Goal: Information Seeking & Learning: Learn about a topic

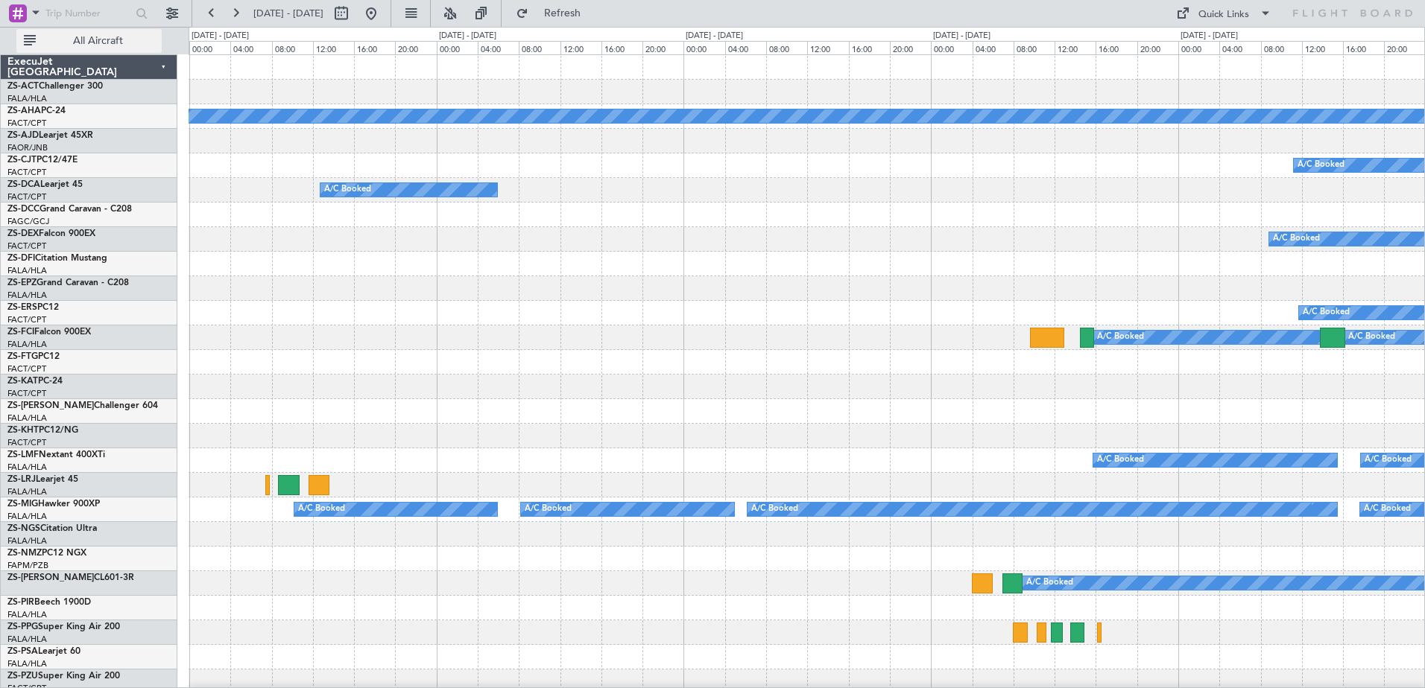
click at [109, 43] on span "All Aircraft" at bounding box center [98, 41] width 118 height 10
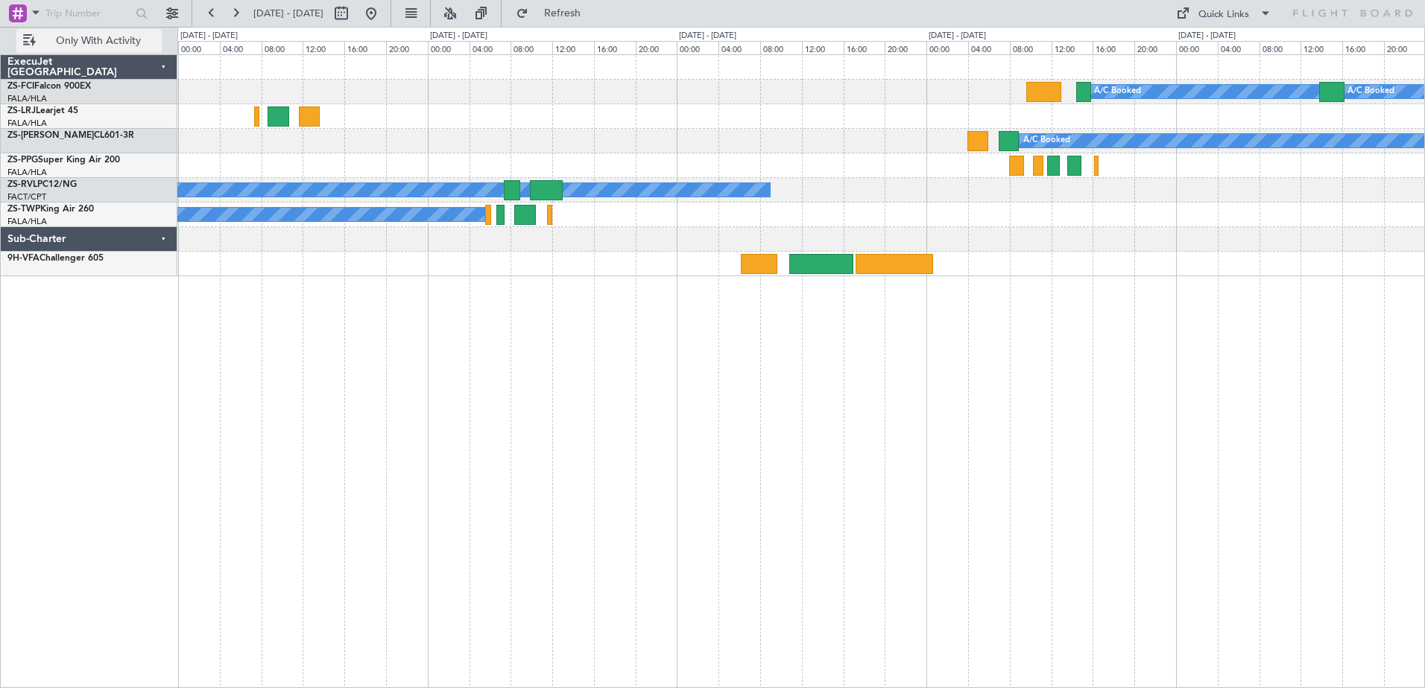
click at [109, 43] on span "Only With Activity" at bounding box center [98, 41] width 118 height 10
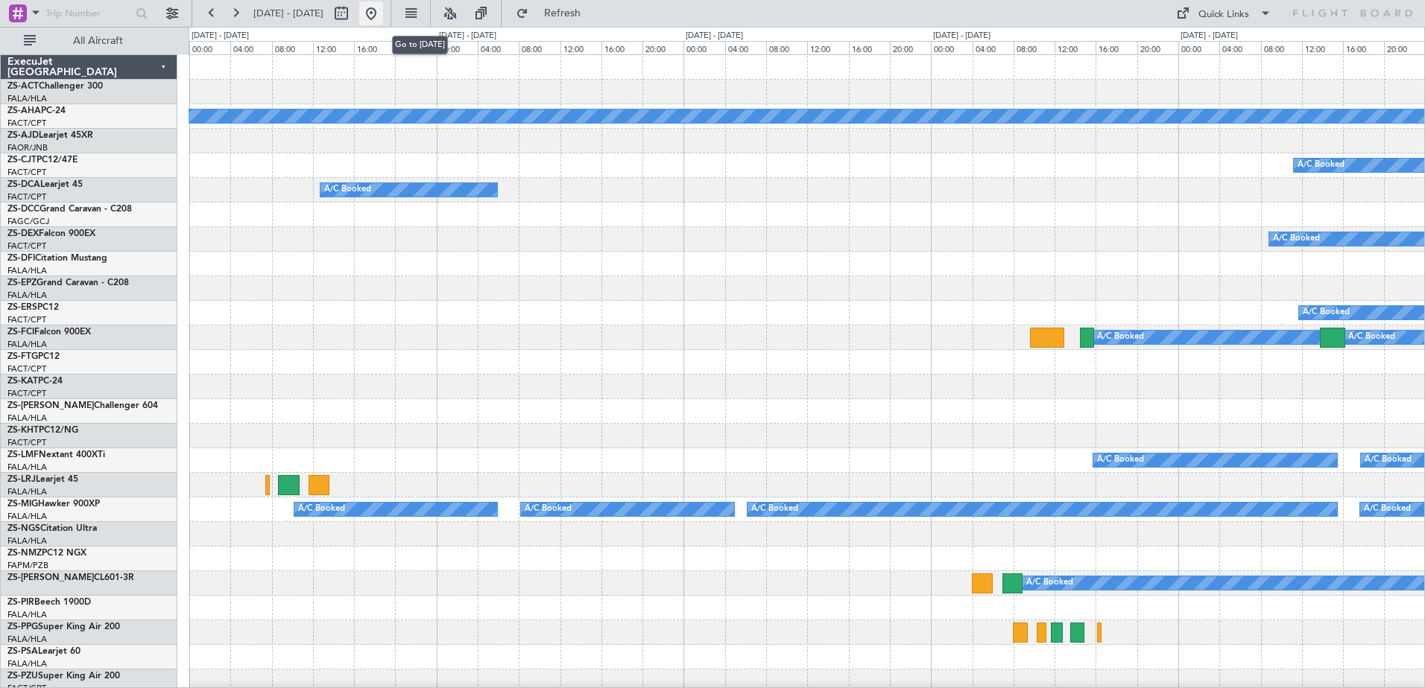
click at [383, 12] on button at bounding box center [371, 13] width 24 height 24
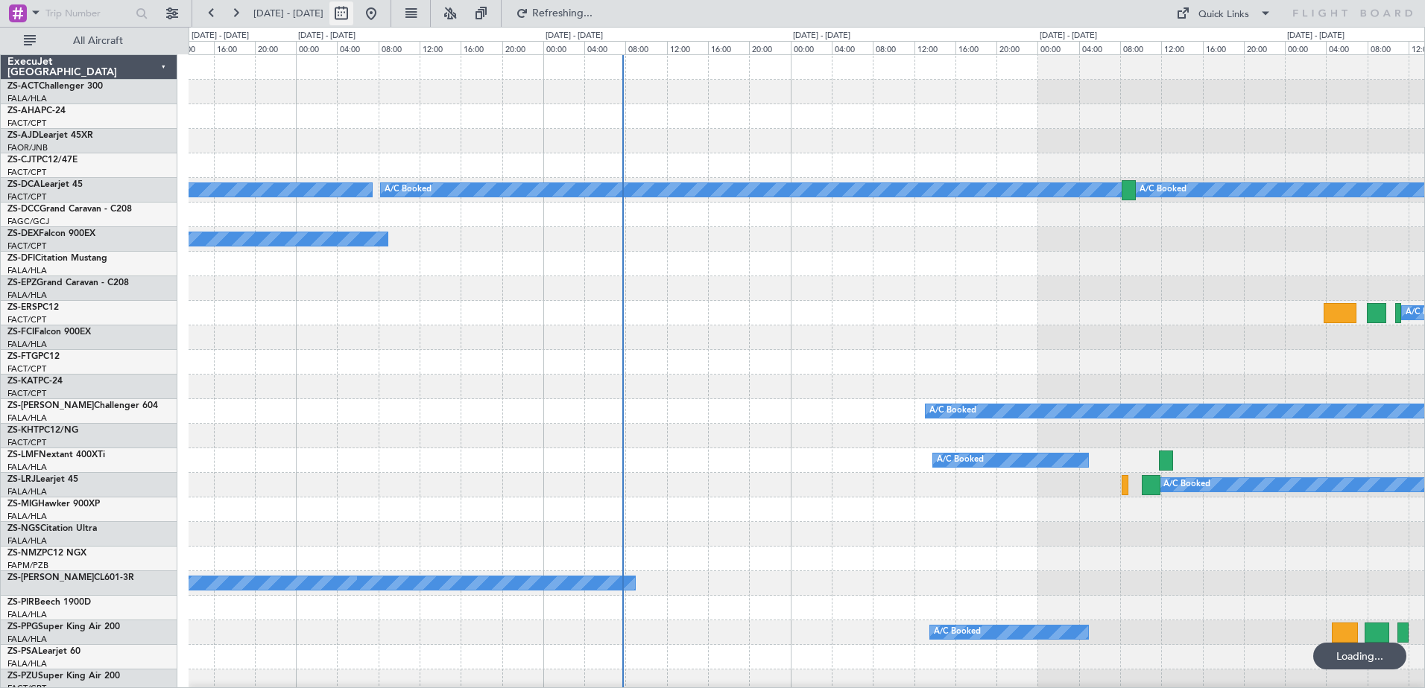
click at [353, 13] on button at bounding box center [341, 13] width 24 height 24
select select "9"
select select "2025"
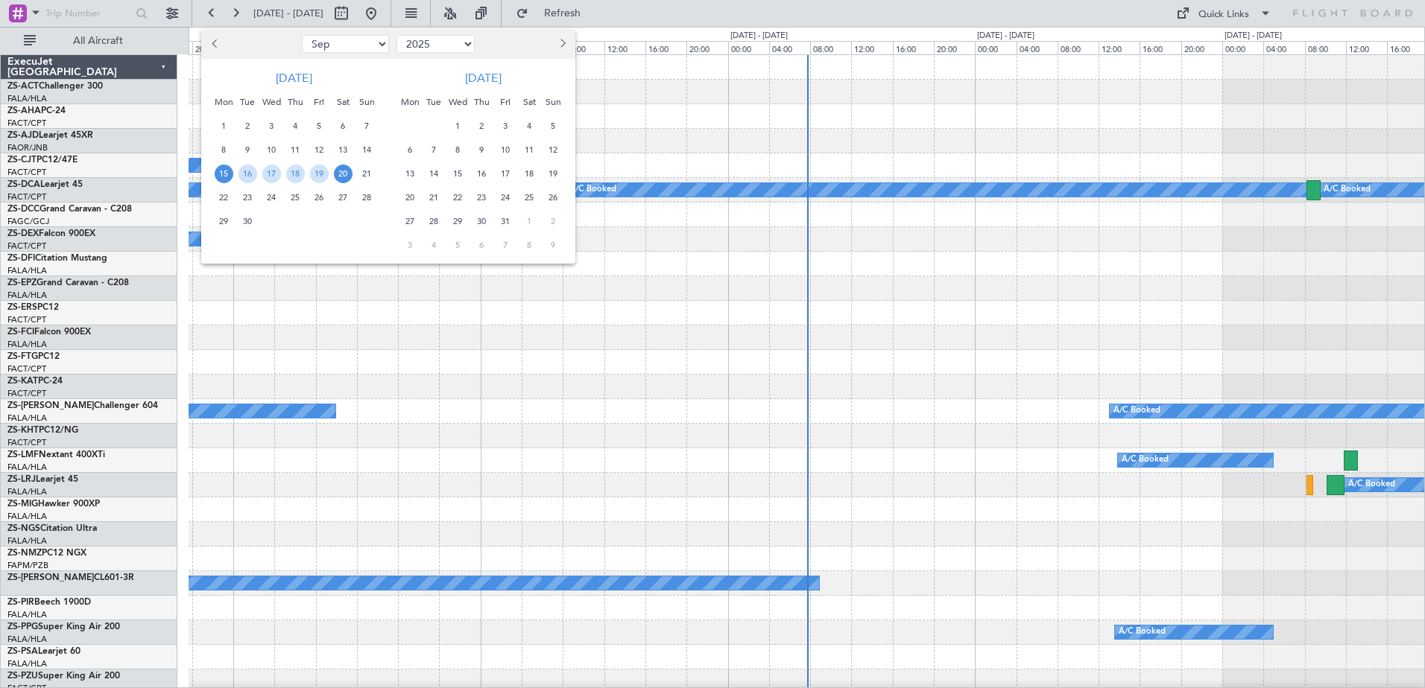
click at [509, 127] on span "3" at bounding box center [505, 126] width 19 height 19
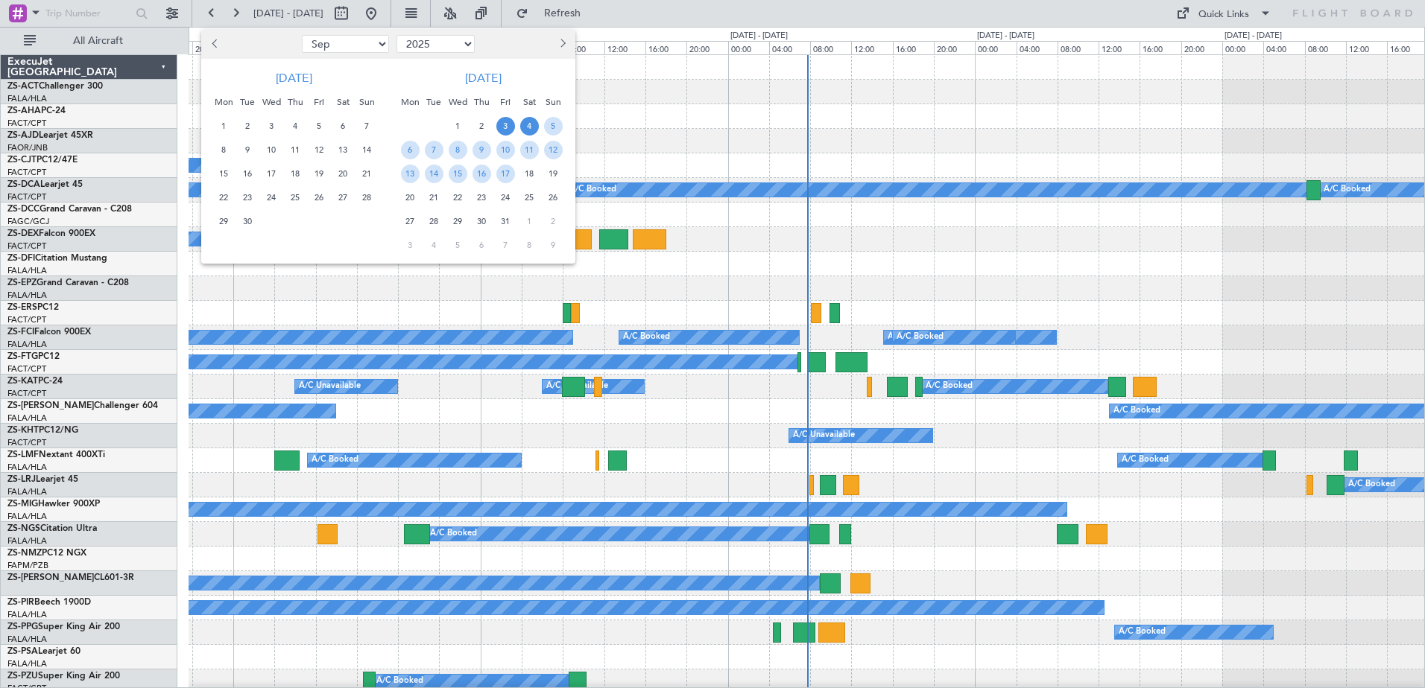
click at [530, 127] on span "4" at bounding box center [529, 126] width 19 height 19
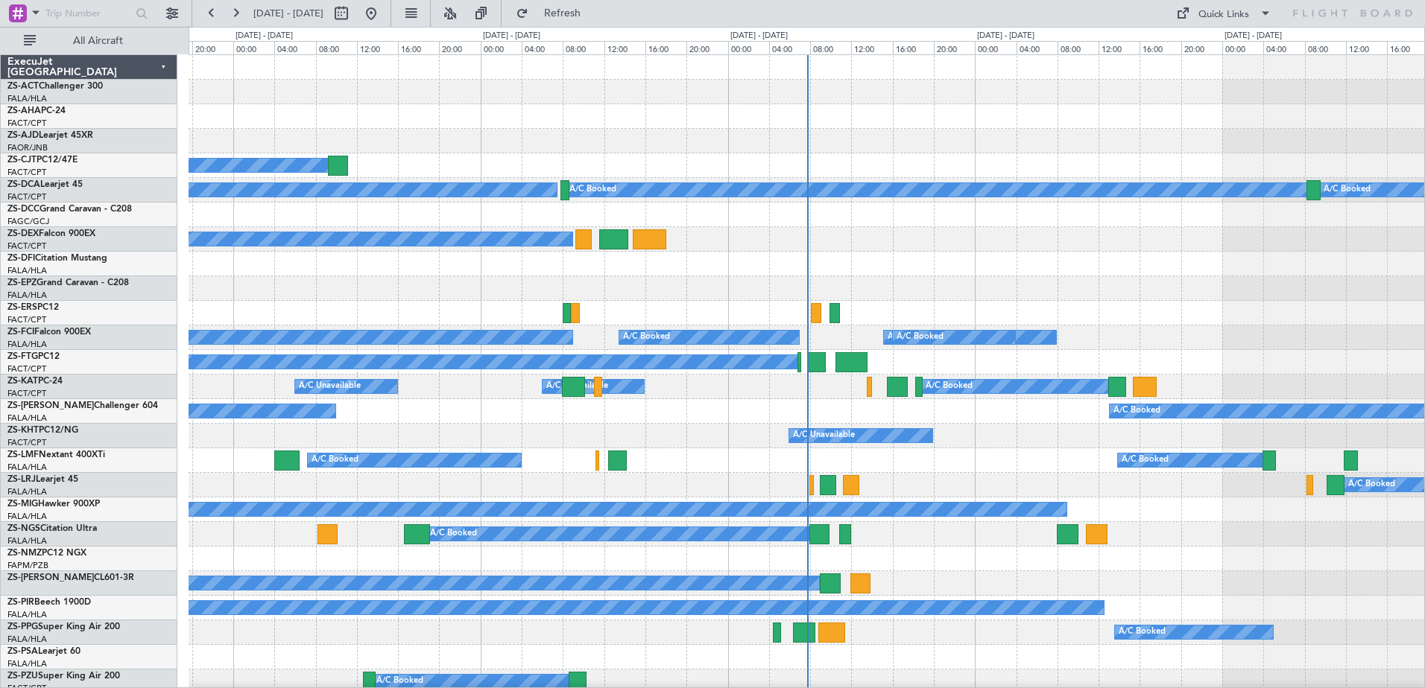
select select "10"
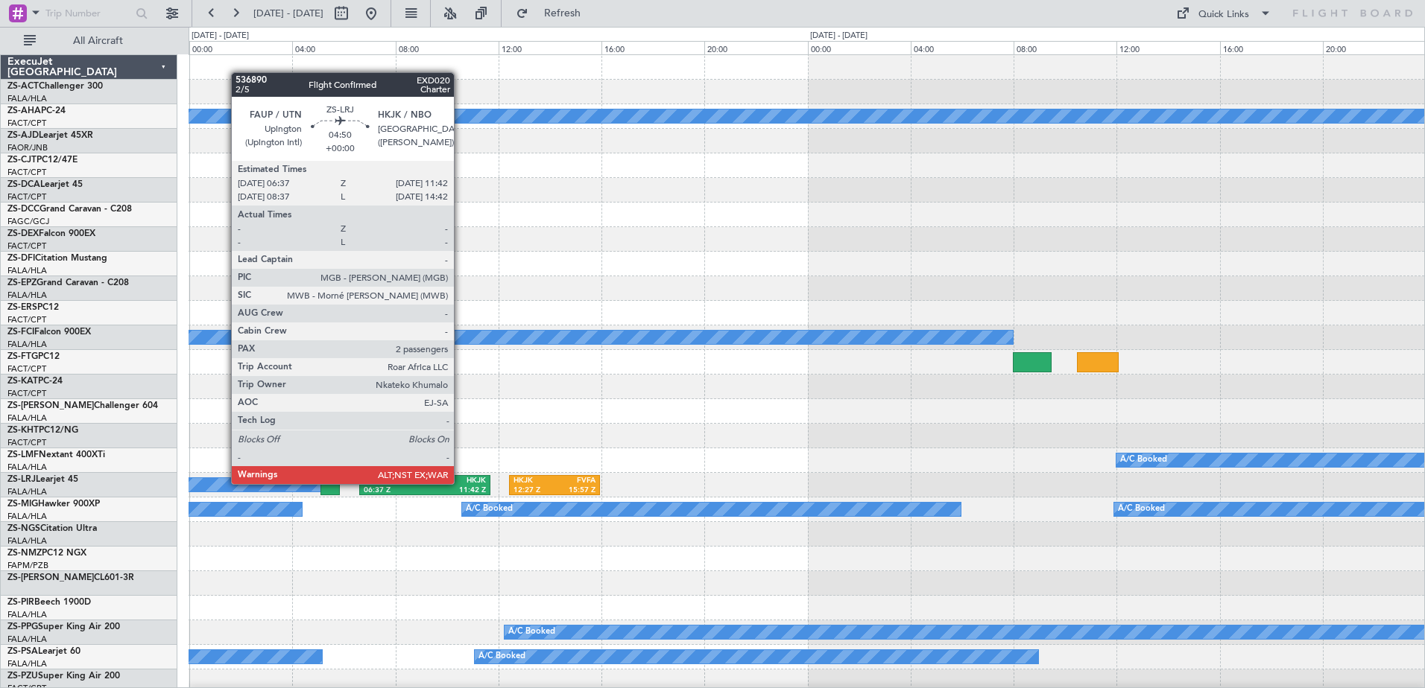
click at [458, 484] on div "HKJK" at bounding box center [455, 481] width 61 height 10
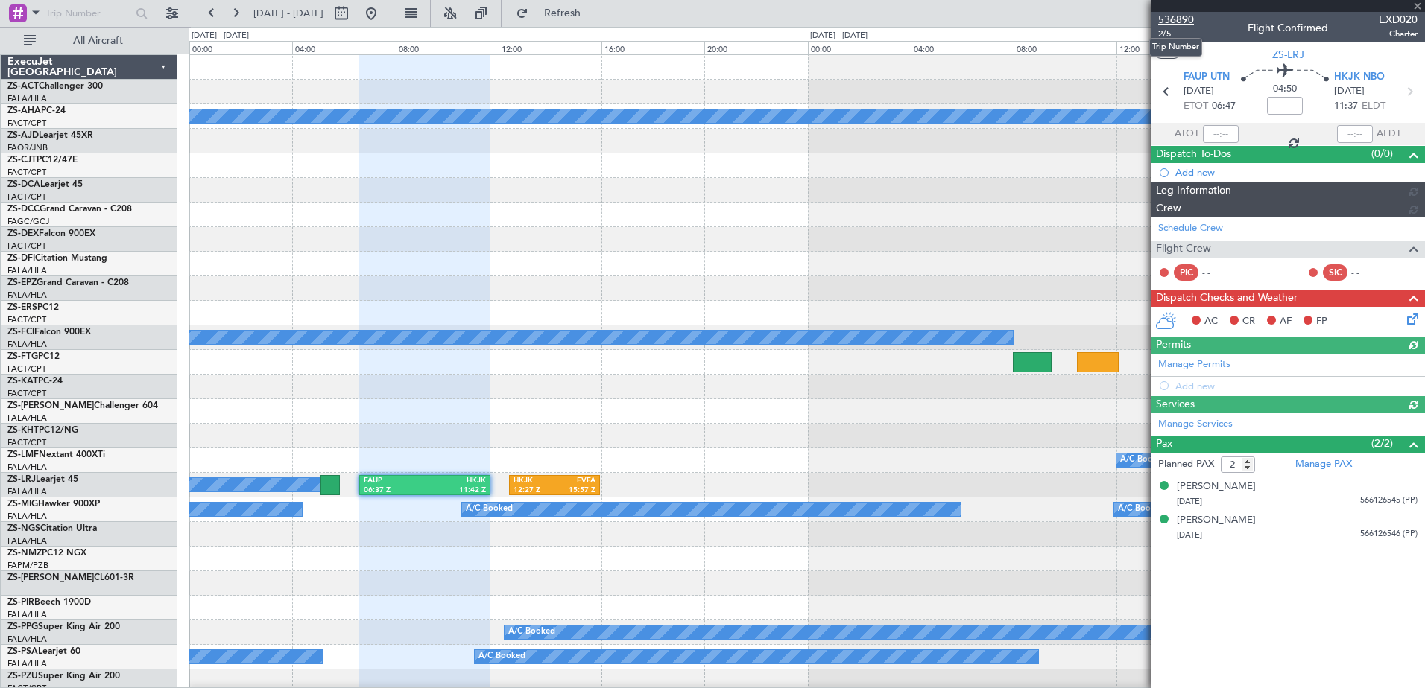
click at [1171, 16] on span "536890" at bounding box center [1176, 20] width 36 height 16
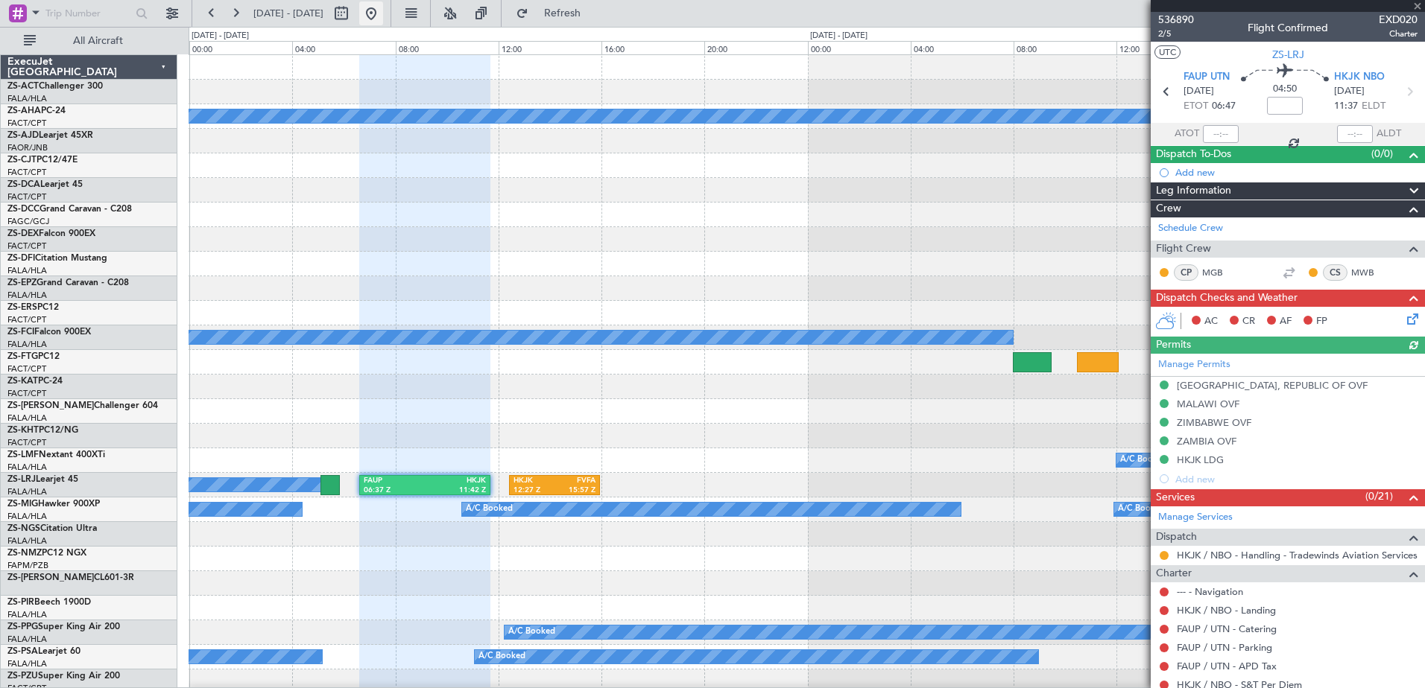
click at [383, 20] on button at bounding box center [371, 13] width 24 height 24
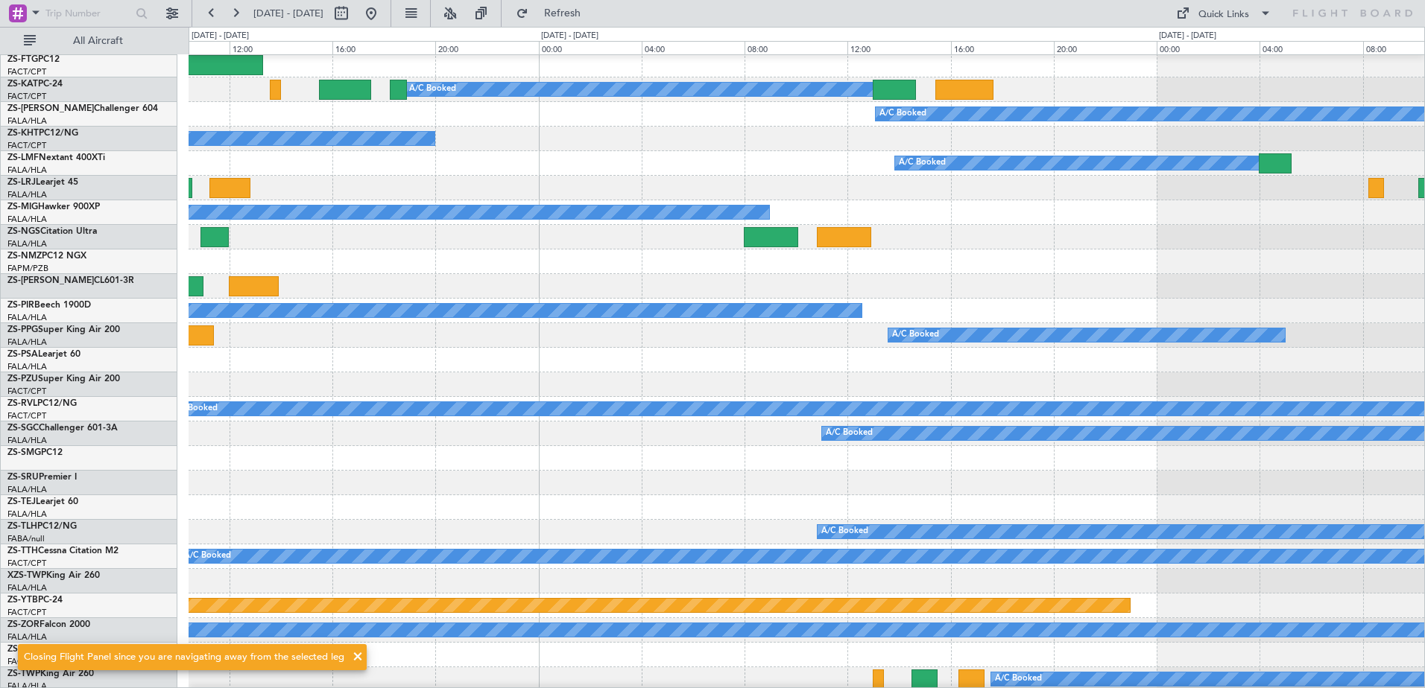
click at [265, 419] on div "A/C Booked" at bounding box center [806, 409] width 1235 height 25
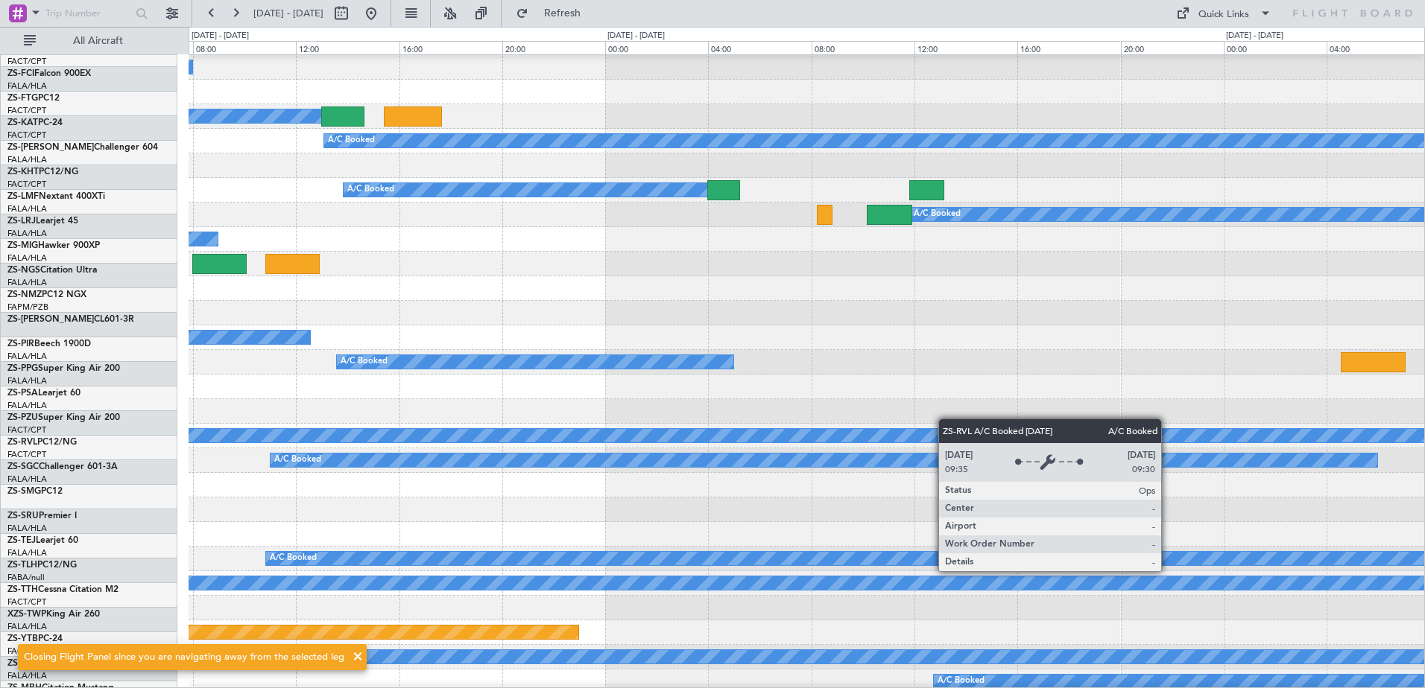
click at [326, 443] on div "A/C Booked" at bounding box center [1137, 435] width 3043 height 13
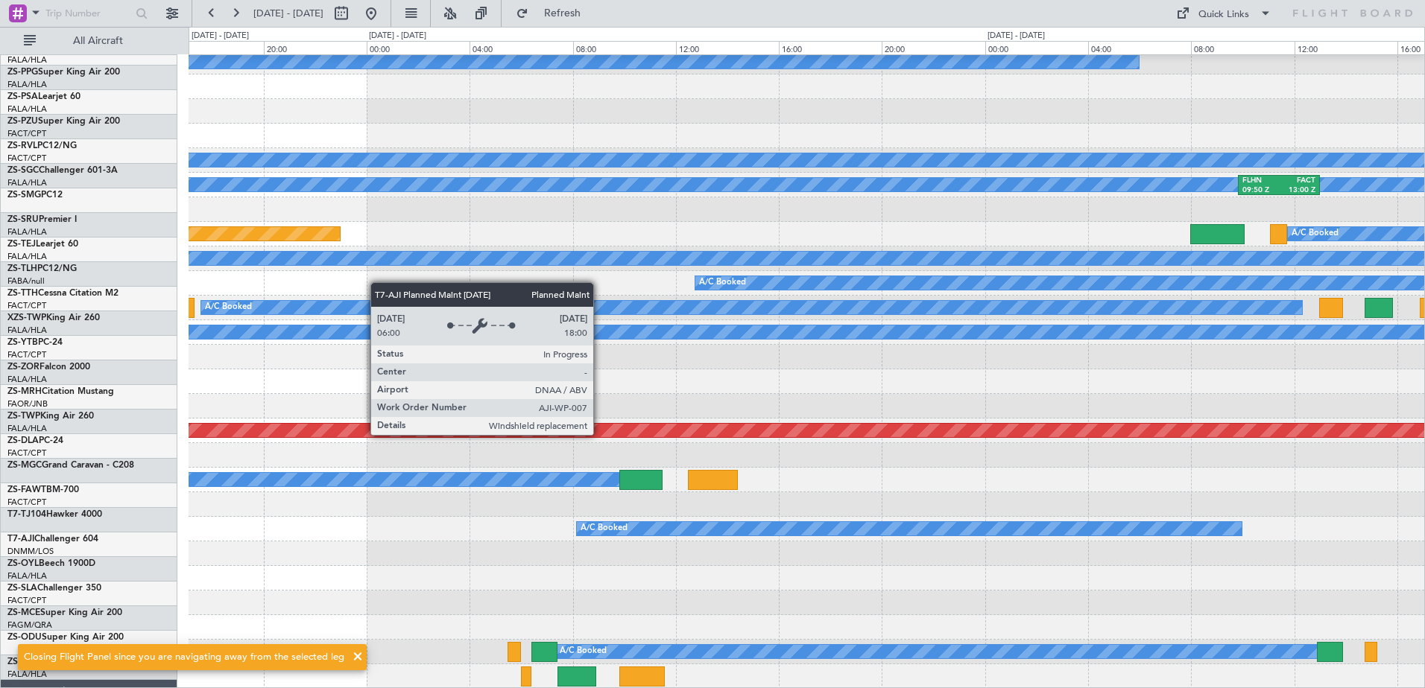
scroll to position [669, 0]
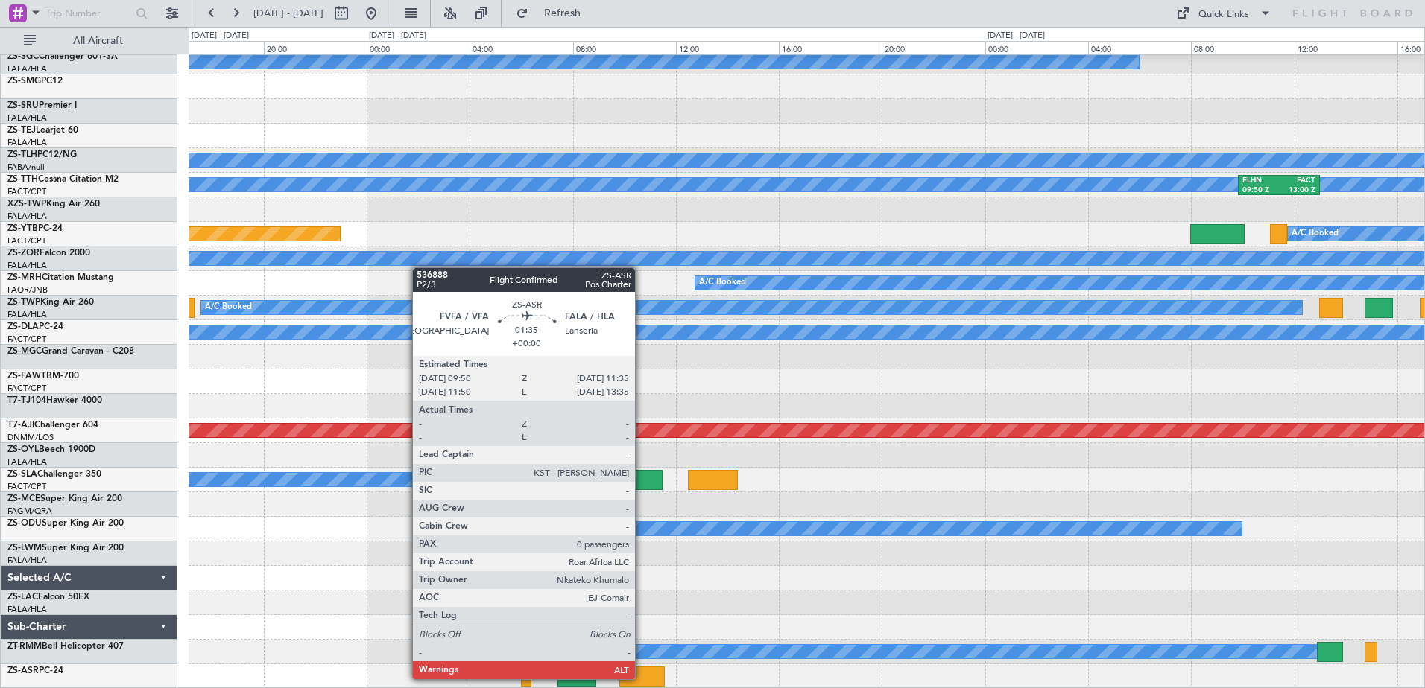
click at [642, 678] on div at bounding box center [641, 677] width 45 height 20
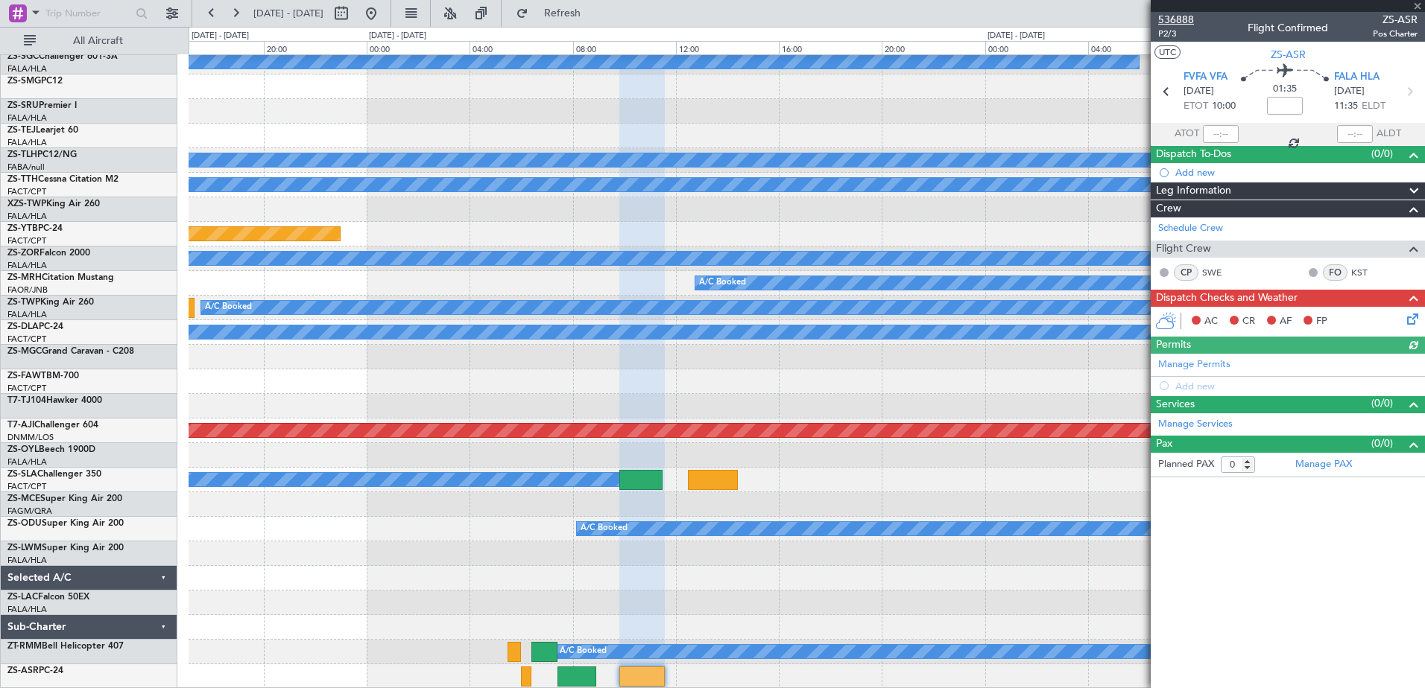
click at [1186, 14] on span "536888" at bounding box center [1176, 20] width 36 height 16
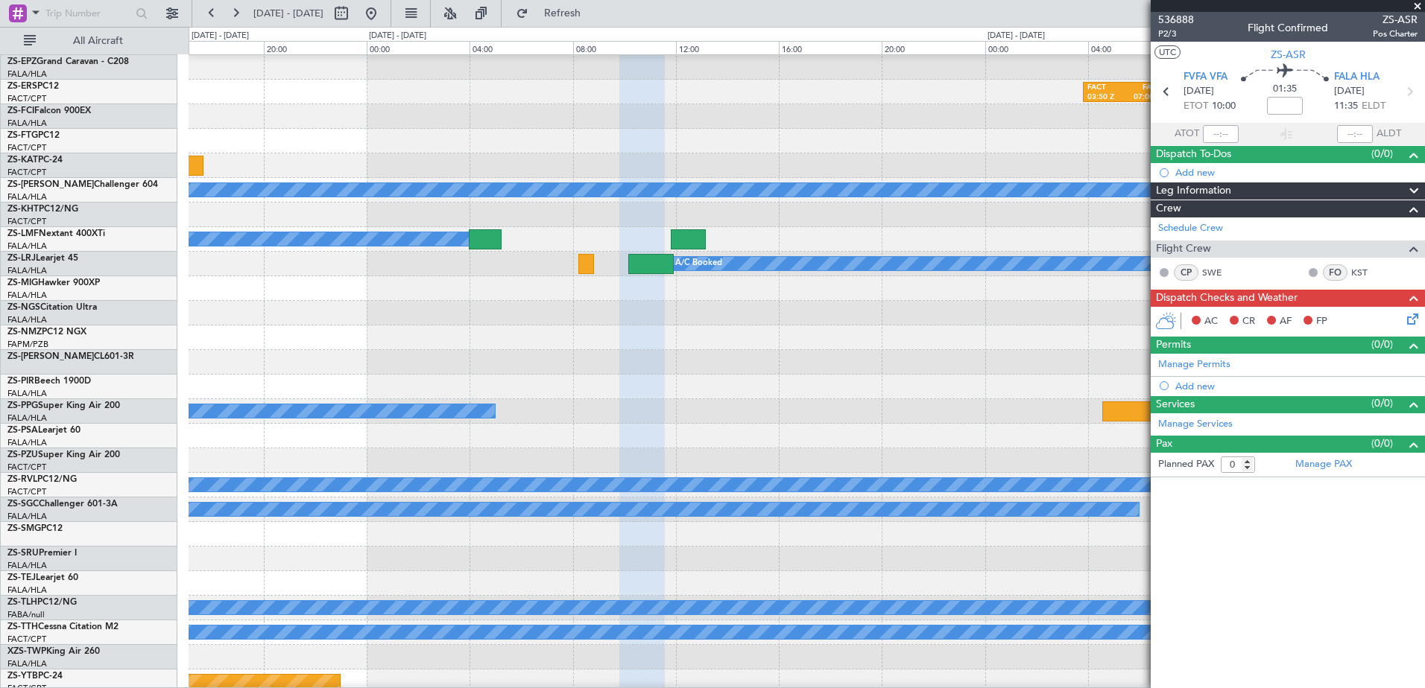
scroll to position [148, 0]
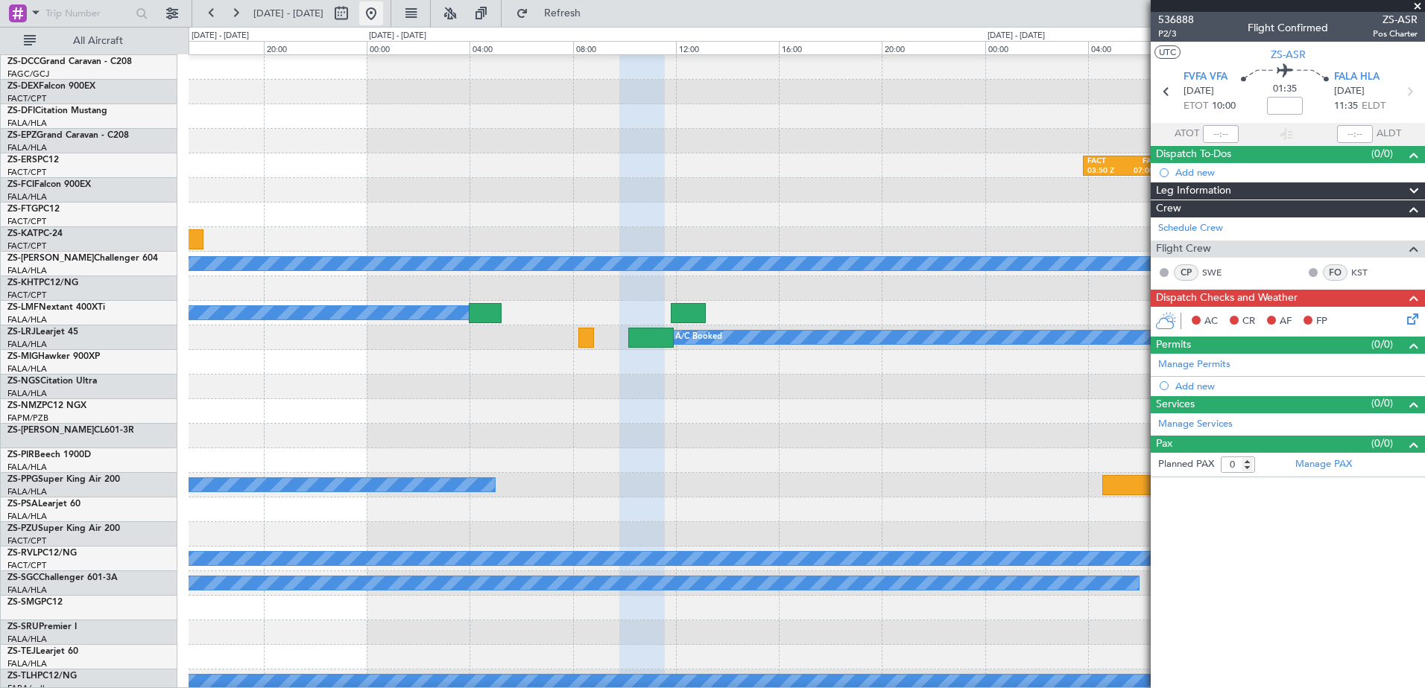
click at [383, 16] on button at bounding box center [371, 13] width 24 height 24
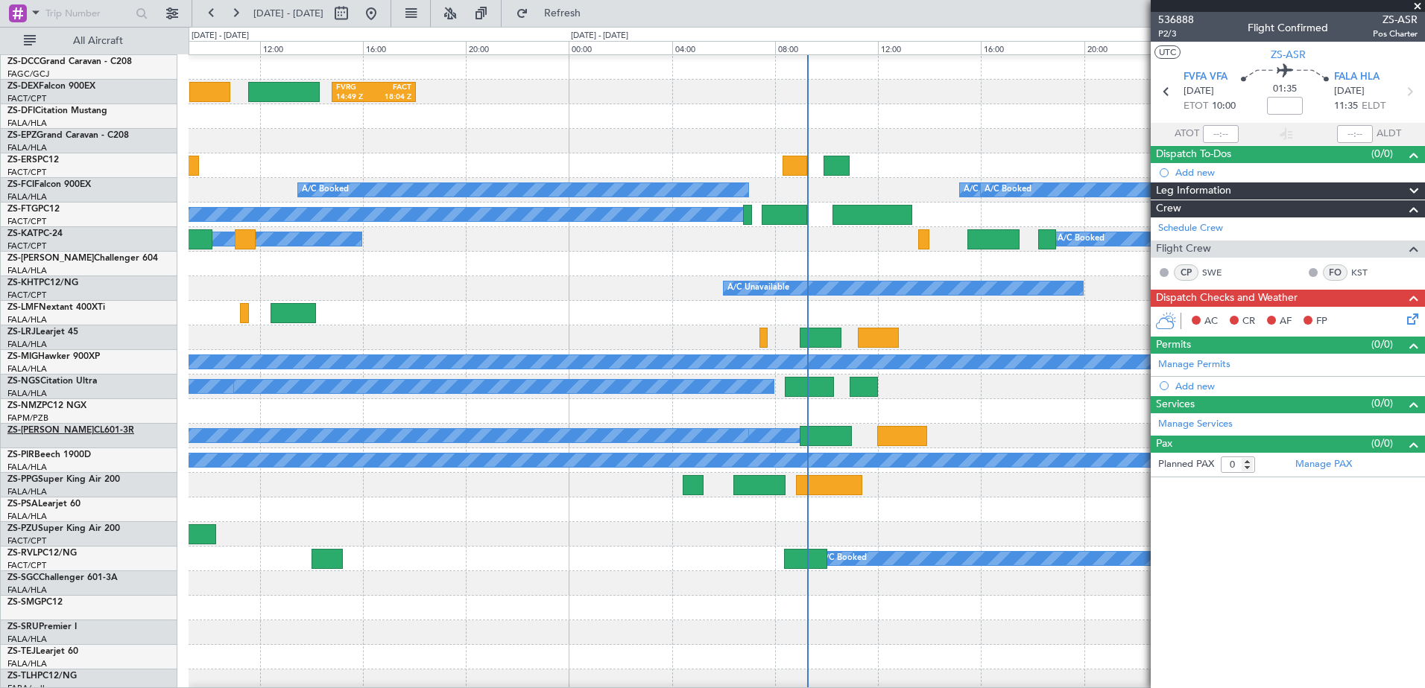
click at [51, 432] on link "ZS-PAT CL601-3R" at bounding box center [70, 430] width 127 height 9
